Goal: Information Seeking & Learning: Learn about a topic

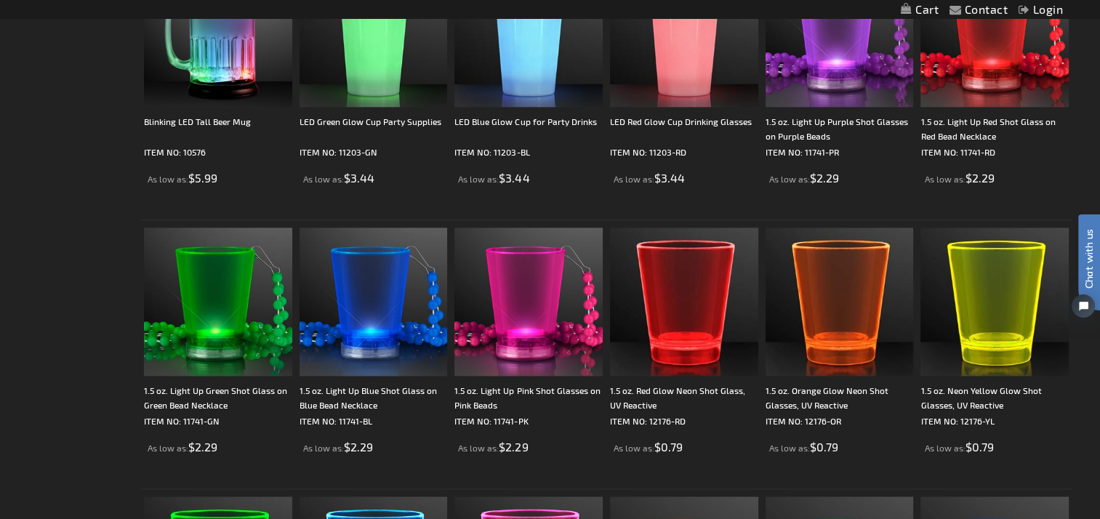
scroll to position [1980, 0]
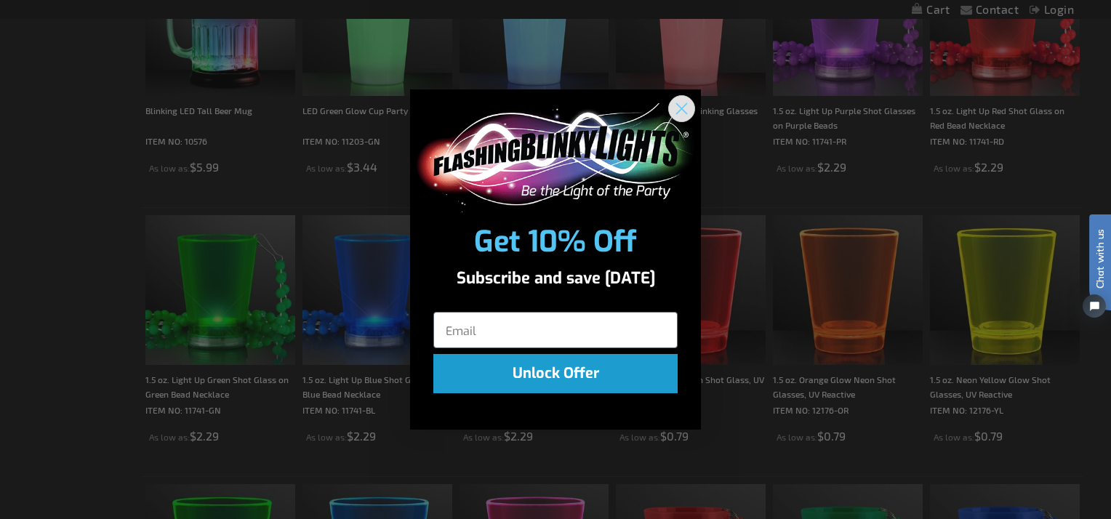
click at [688, 109] on circle "Close dialog" at bounding box center [682, 108] width 24 height 24
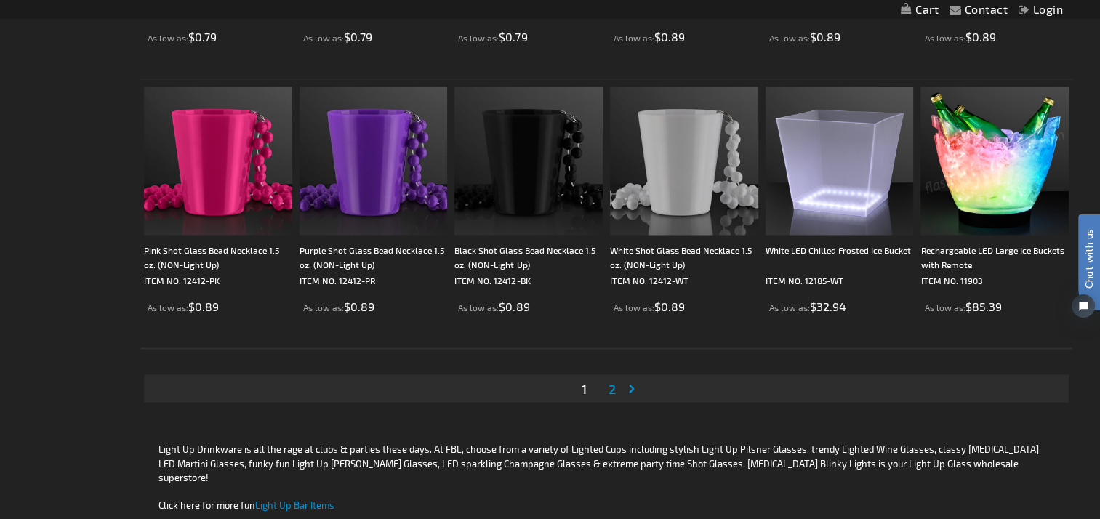
scroll to position [2649, 0]
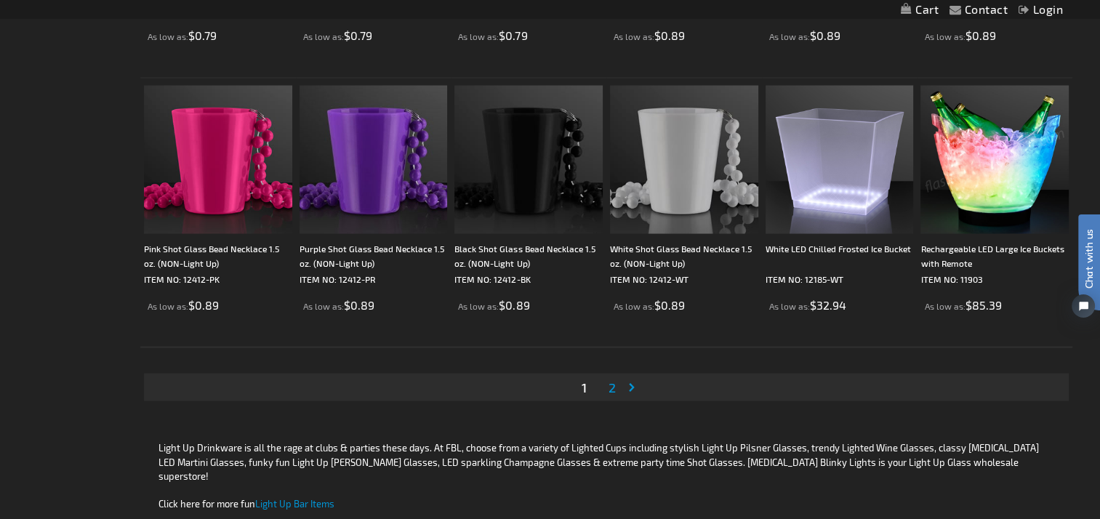
click at [635, 389] on link "Page Next" at bounding box center [635, 387] width 15 height 22
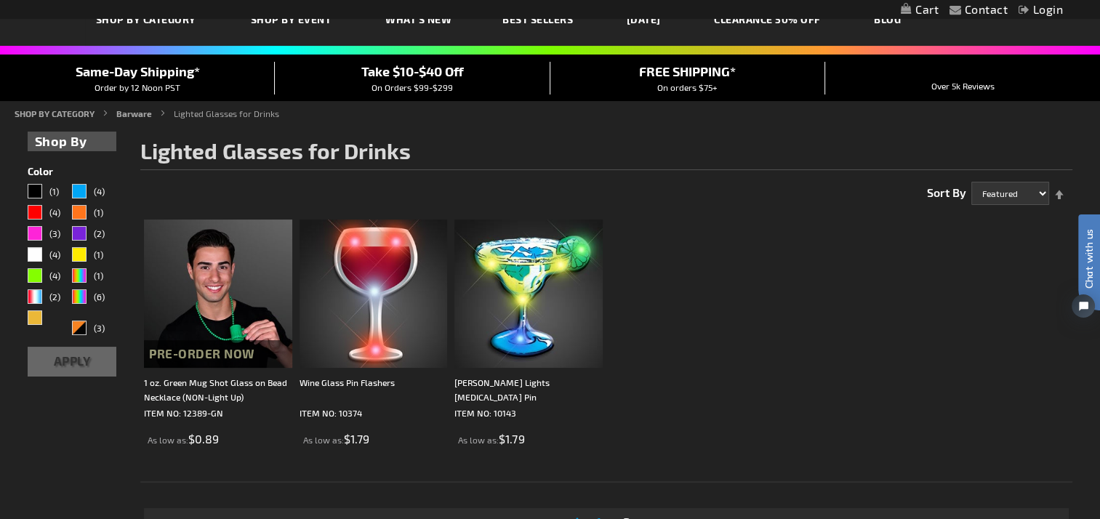
scroll to position [93, 0]
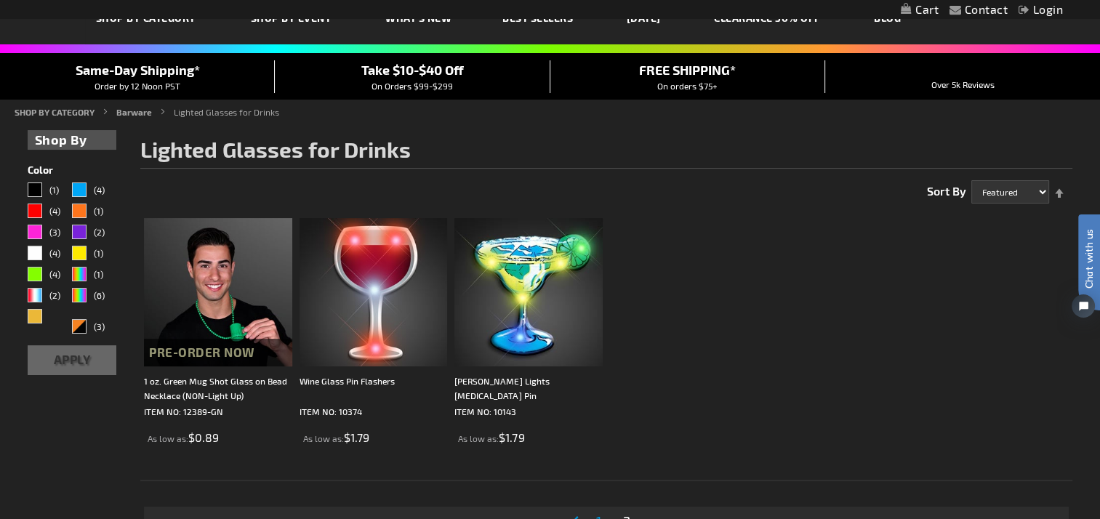
click at [548, 324] on img at bounding box center [529, 292] width 148 height 148
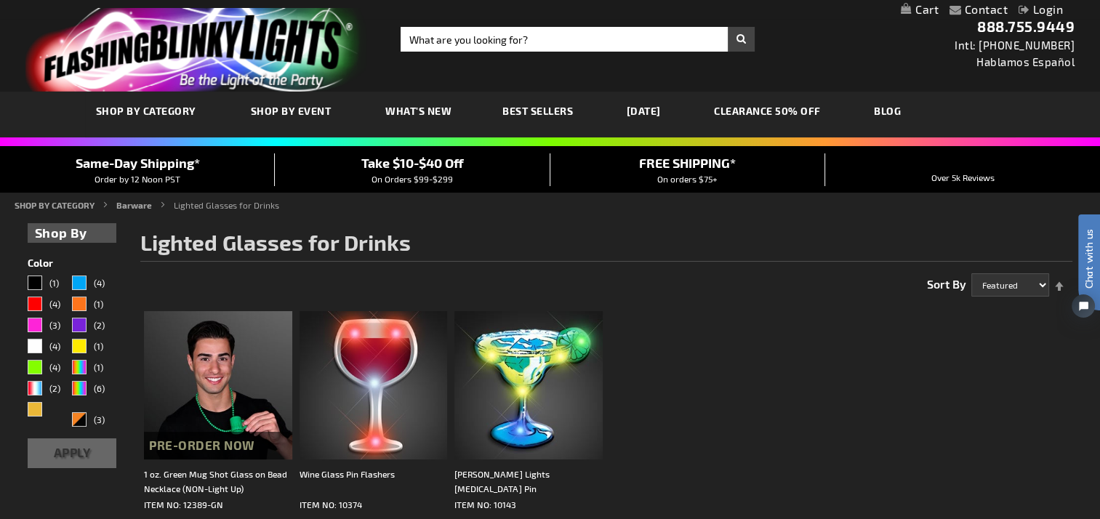
scroll to position [42, 0]
